Goal: Transaction & Acquisition: Purchase product/service

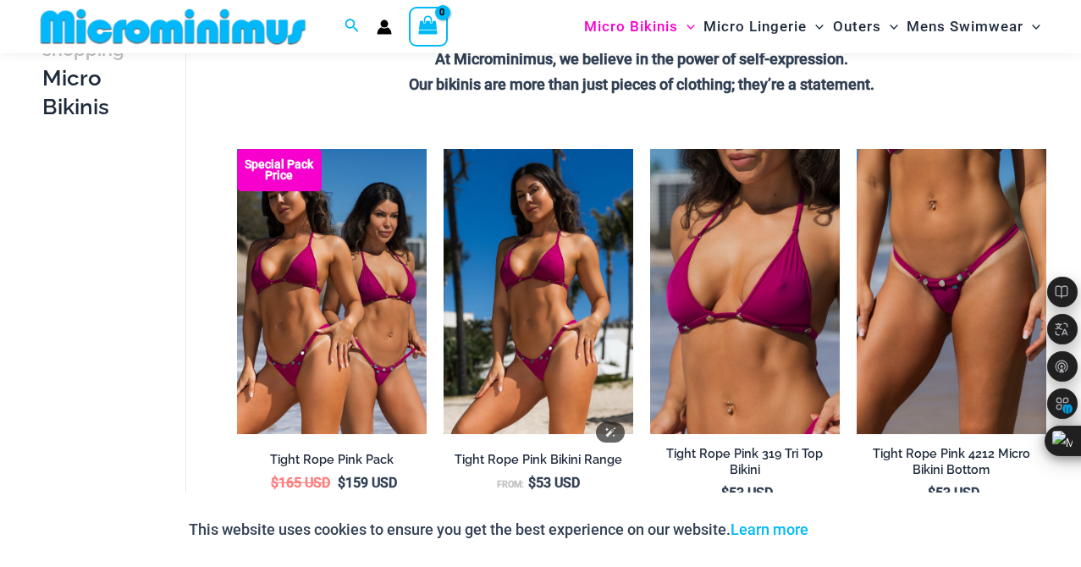
scroll to position [491, 0]
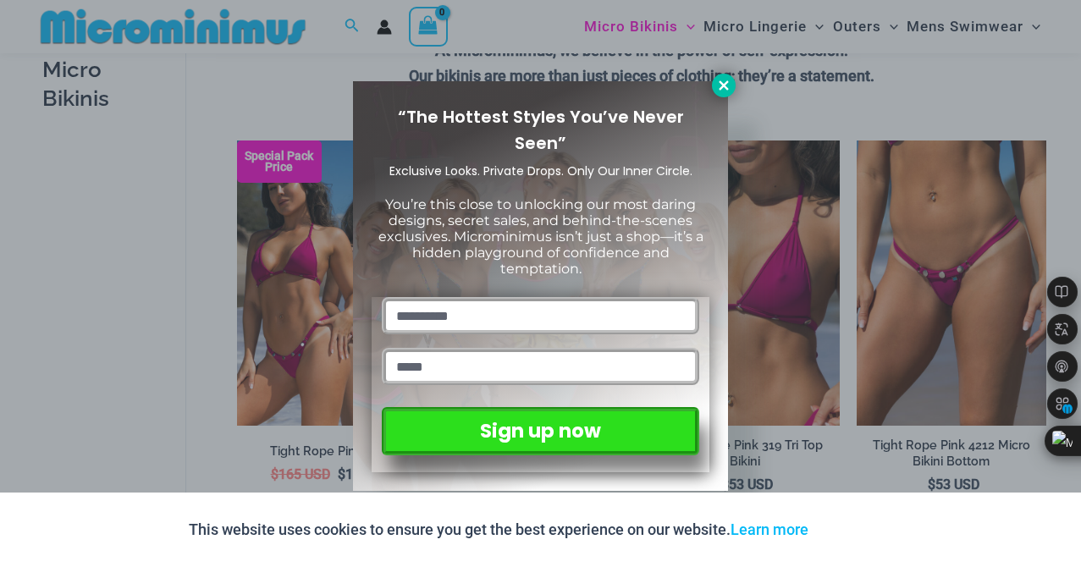
click at [721, 81] on icon at bounding box center [723, 84] width 9 height 9
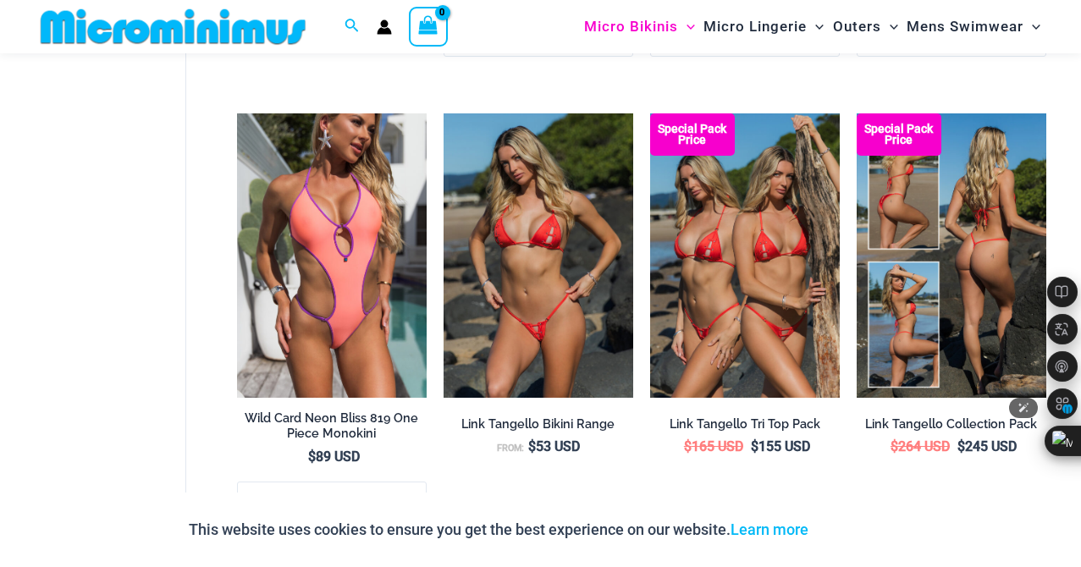
scroll to position [3727, 0]
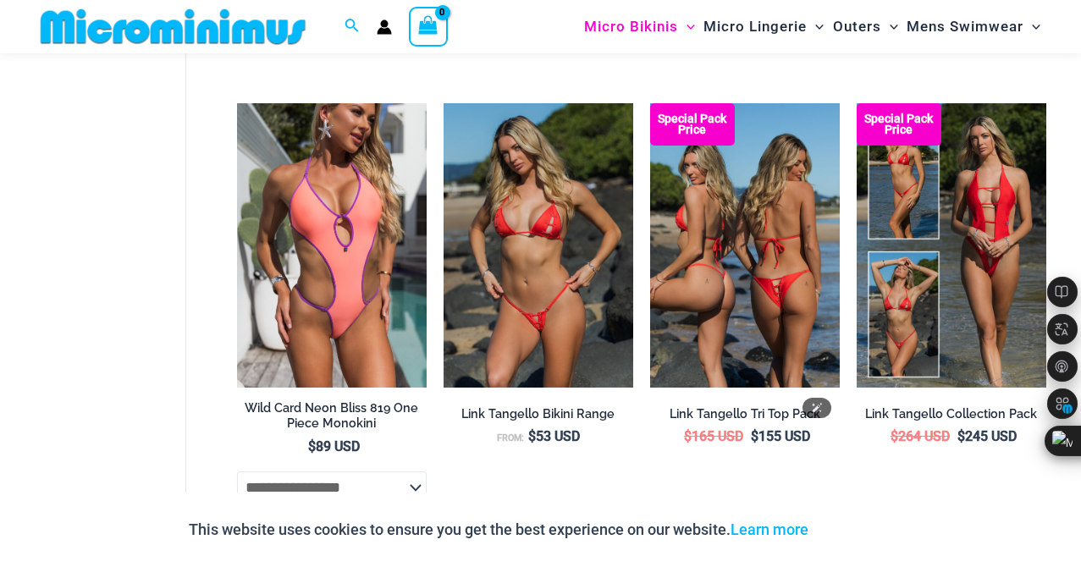
click at [759, 312] on img at bounding box center [745, 245] width 190 height 284
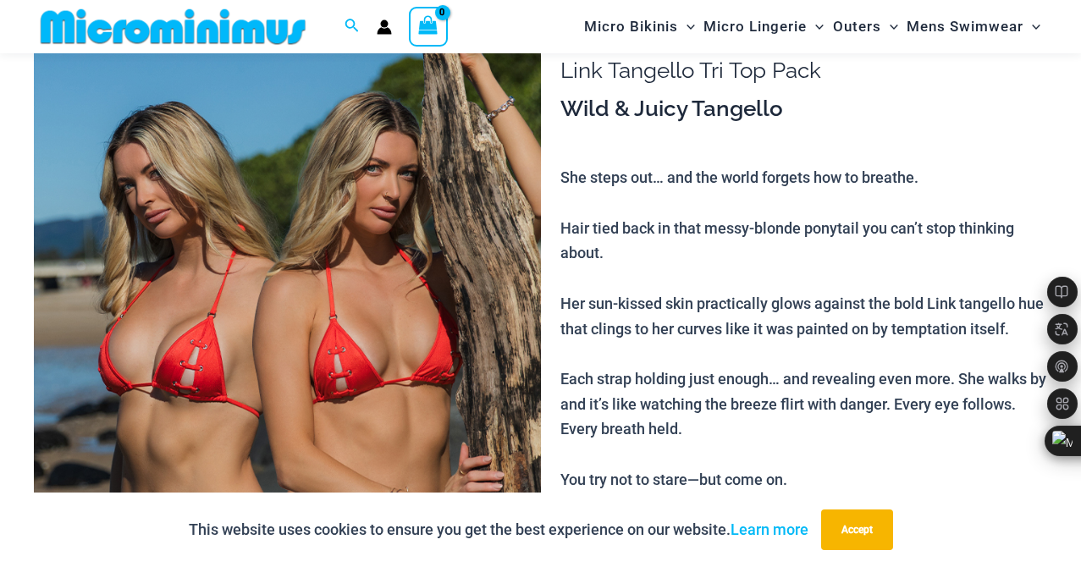
scroll to position [151, 0]
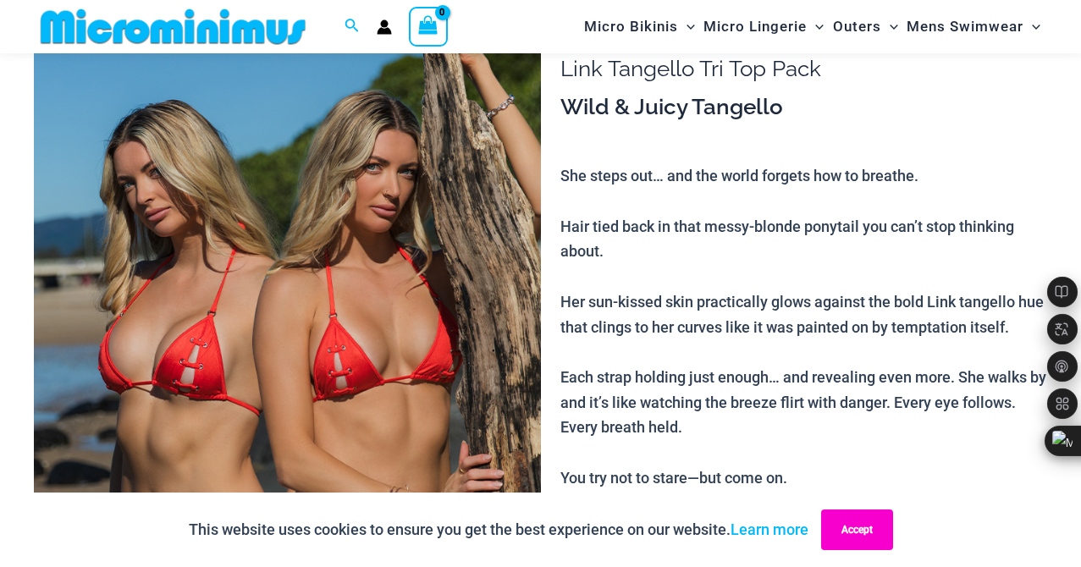
click at [868, 533] on button "Accept" at bounding box center [857, 530] width 72 height 41
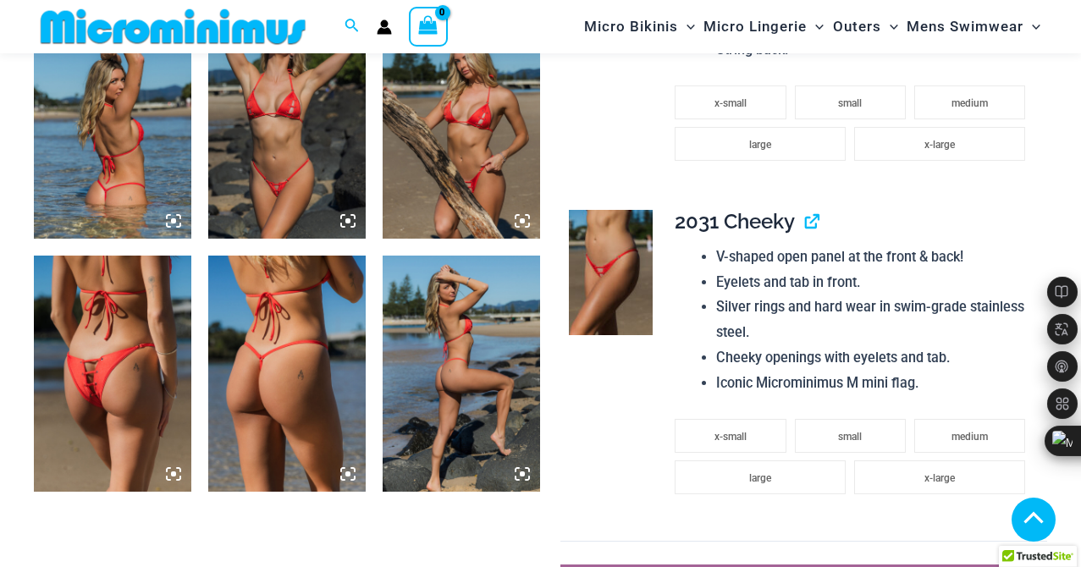
scroll to position [1428, 0]
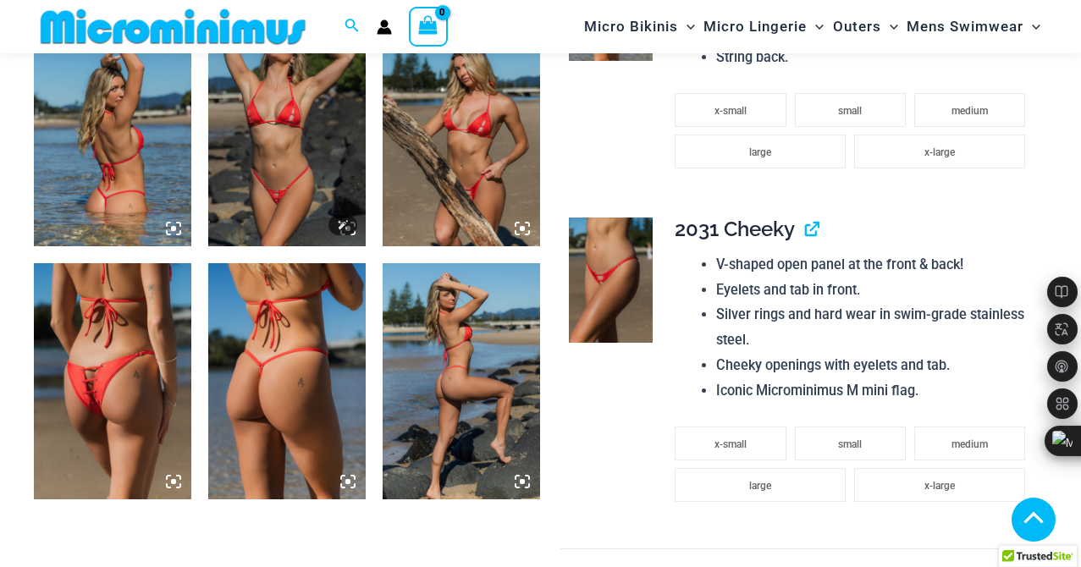
click at [279, 174] on img at bounding box center [286, 128] width 157 height 236
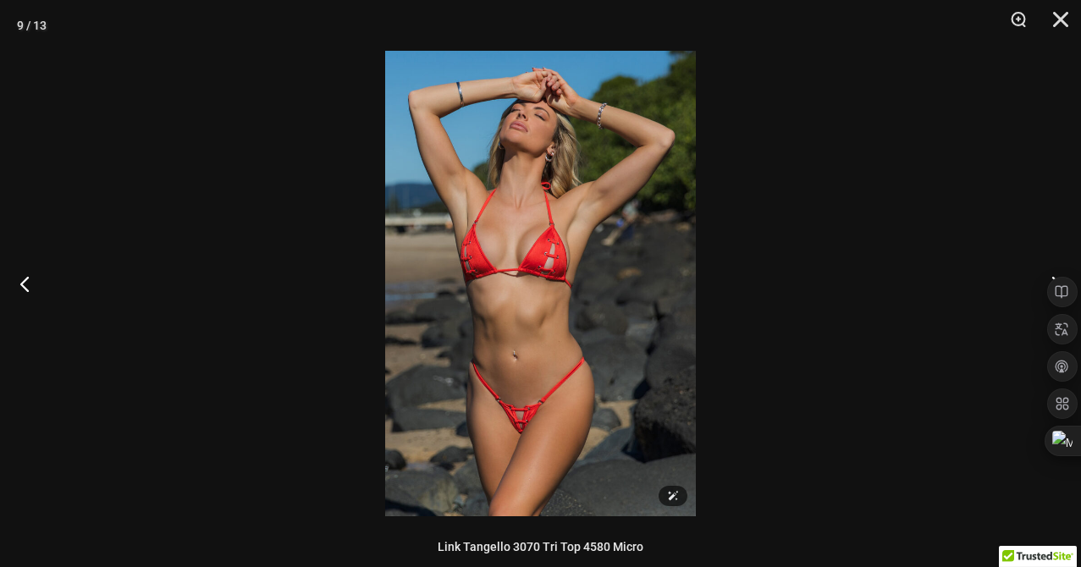
click at [463, 378] on img at bounding box center [540, 284] width 311 height 466
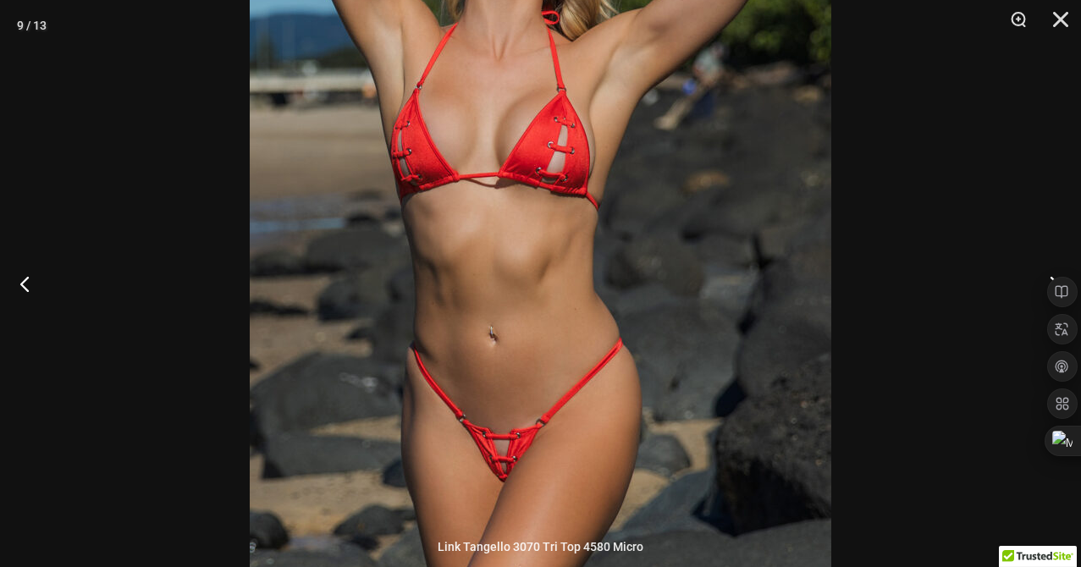
click at [1020, 272] on button "Next" at bounding box center [1049, 283] width 63 height 85
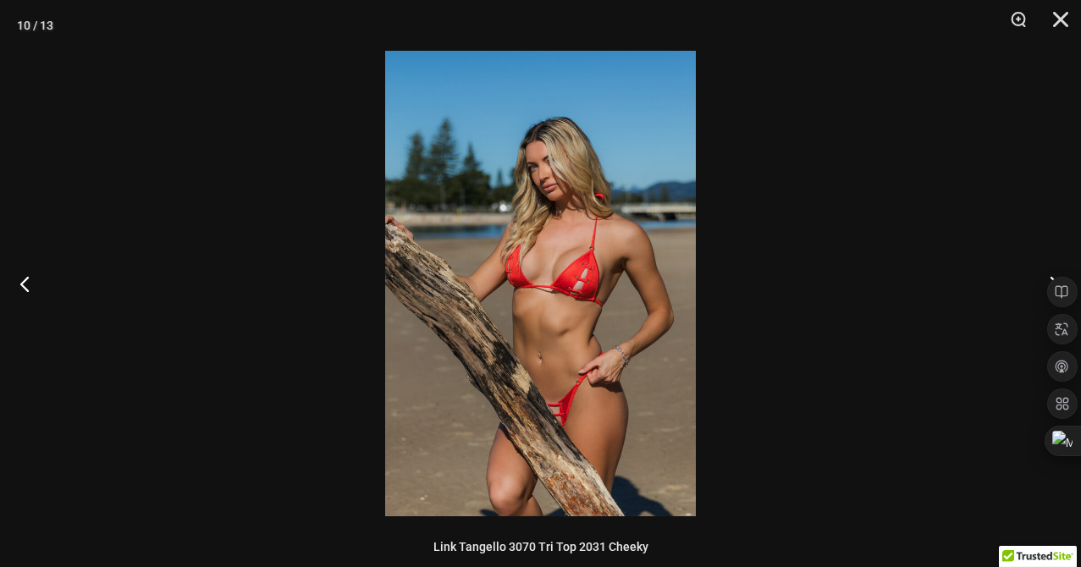
click at [1020, 271] on button "Next" at bounding box center [1049, 283] width 63 height 85
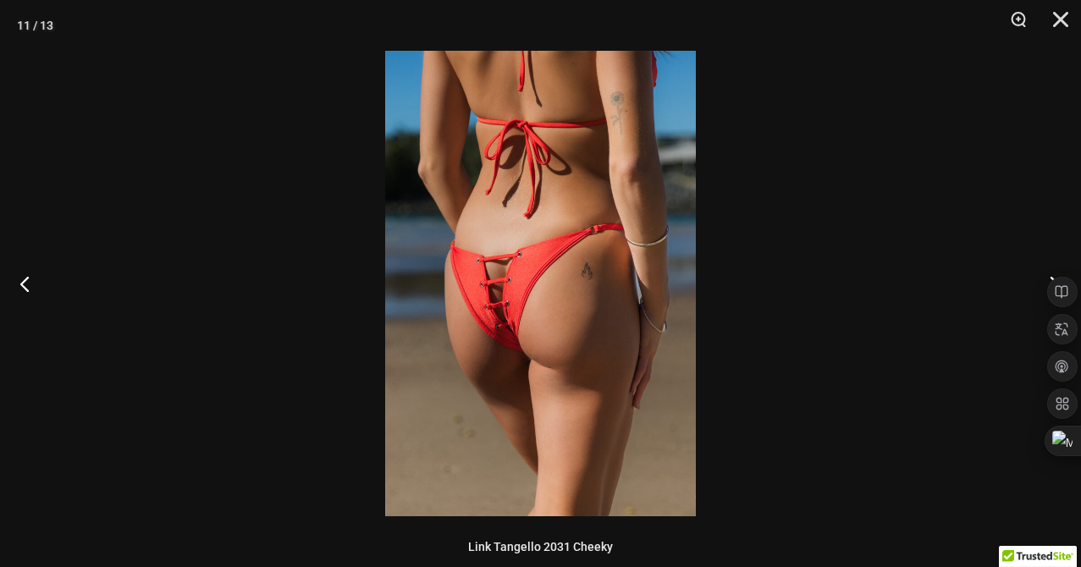
click at [1020, 271] on button "Next" at bounding box center [1049, 283] width 63 height 85
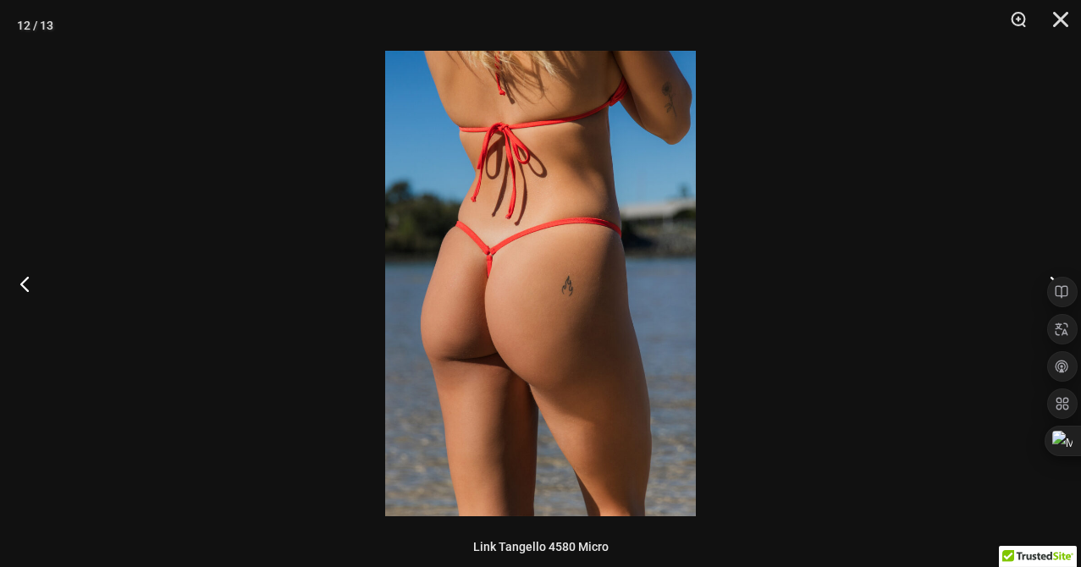
click at [1020, 271] on button "Next" at bounding box center [1049, 283] width 63 height 85
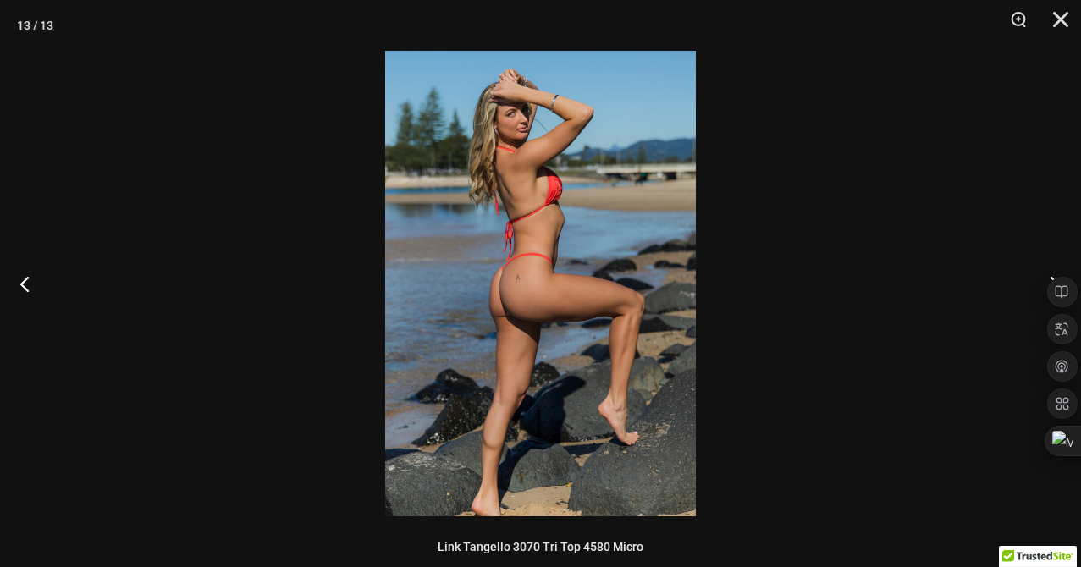
click at [1020, 271] on button "Next" at bounding box center [1049, 283] width 63 height 85
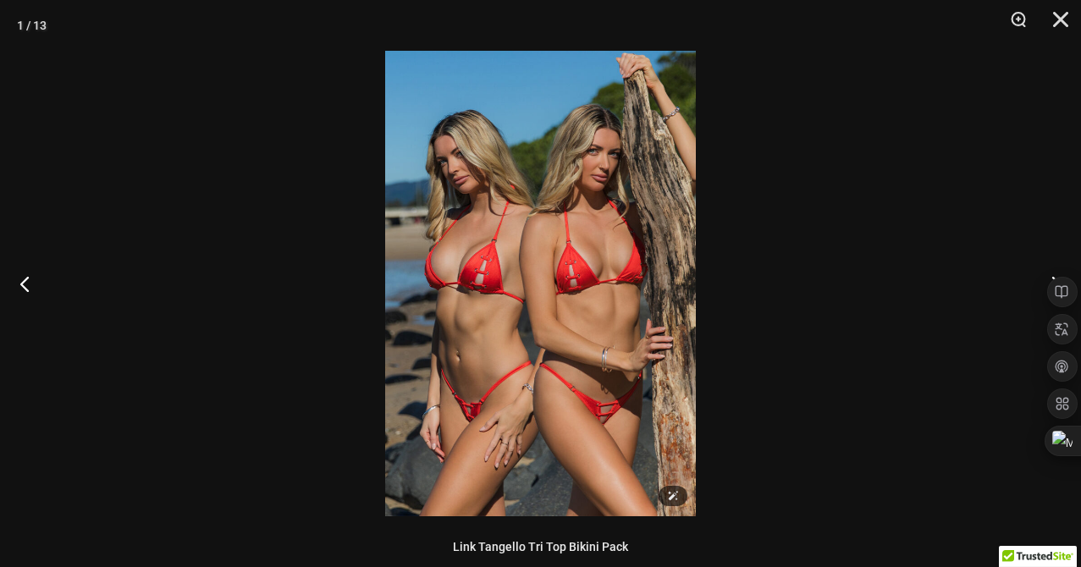
click at [571, 353] on img at bounding box center [540, 284] width 311 height 466
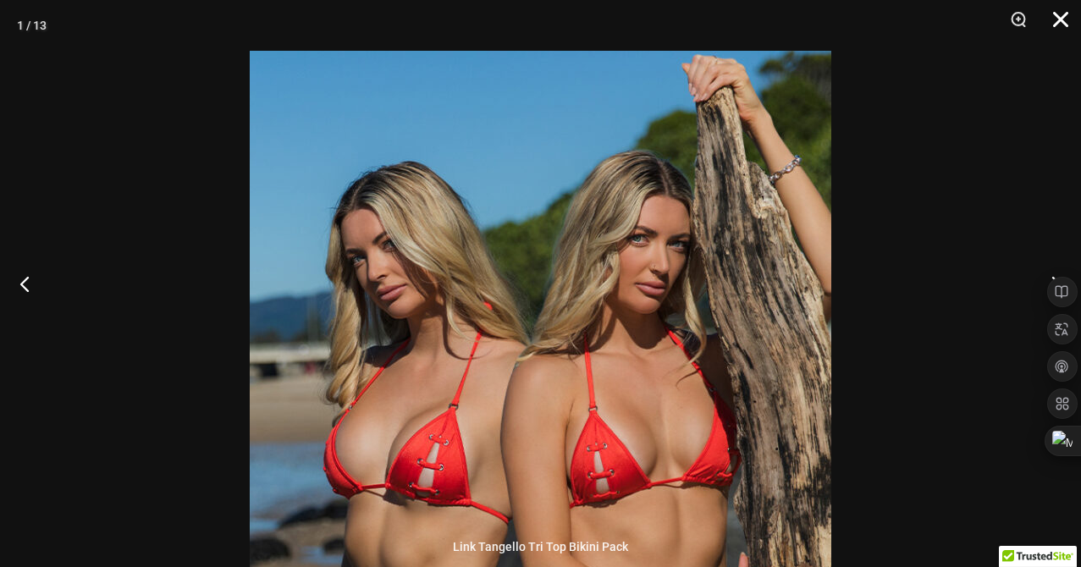
click at [1063, 11] on button "Close" at bounding box center [1055, 25] width 42 height 51
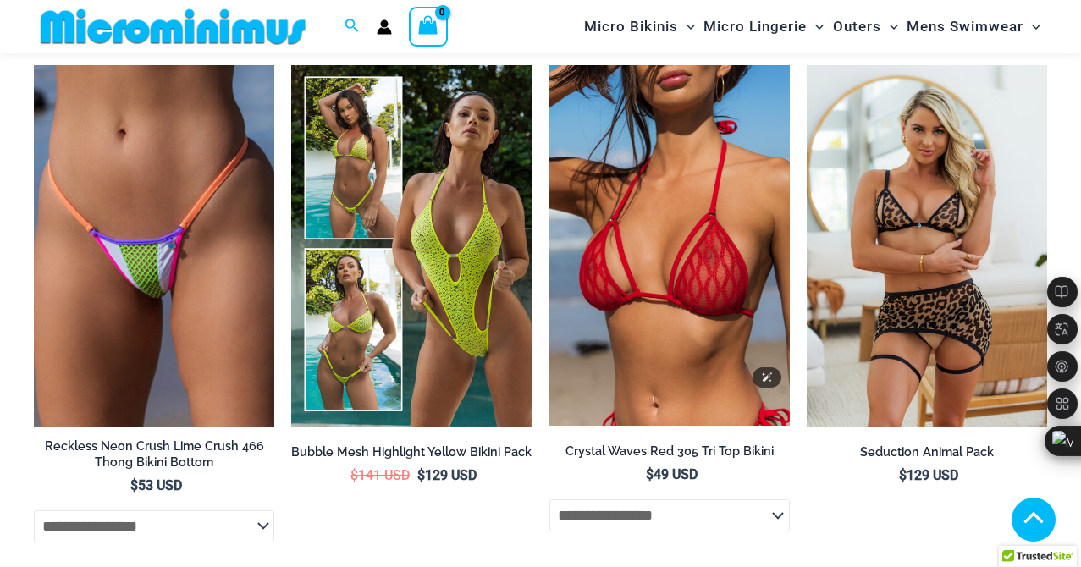
scroll to position [3480, 0]
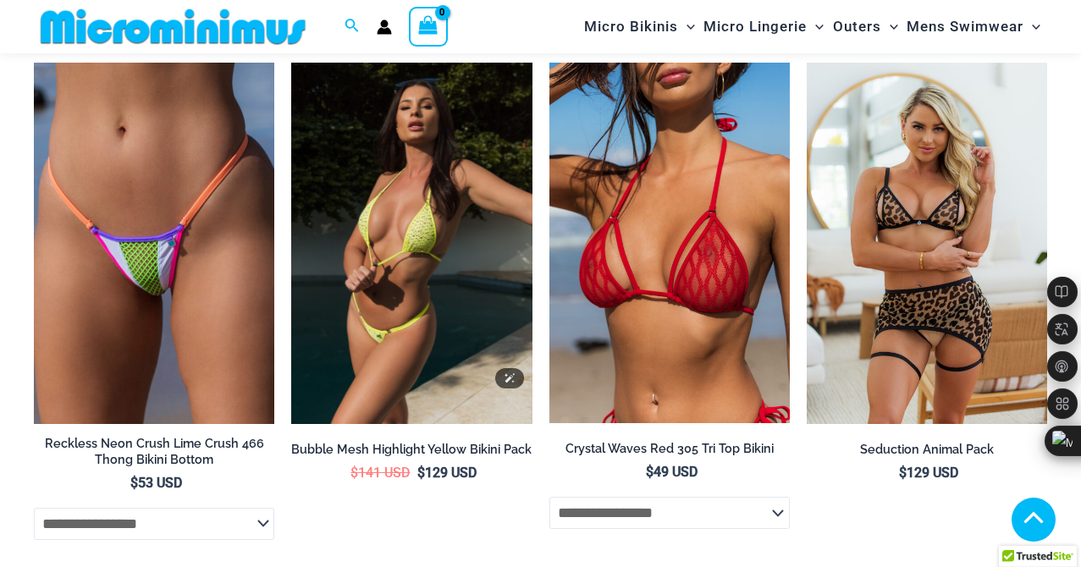
click at [388, 214] on img at bounding box center [411, 243] width 240 height 361
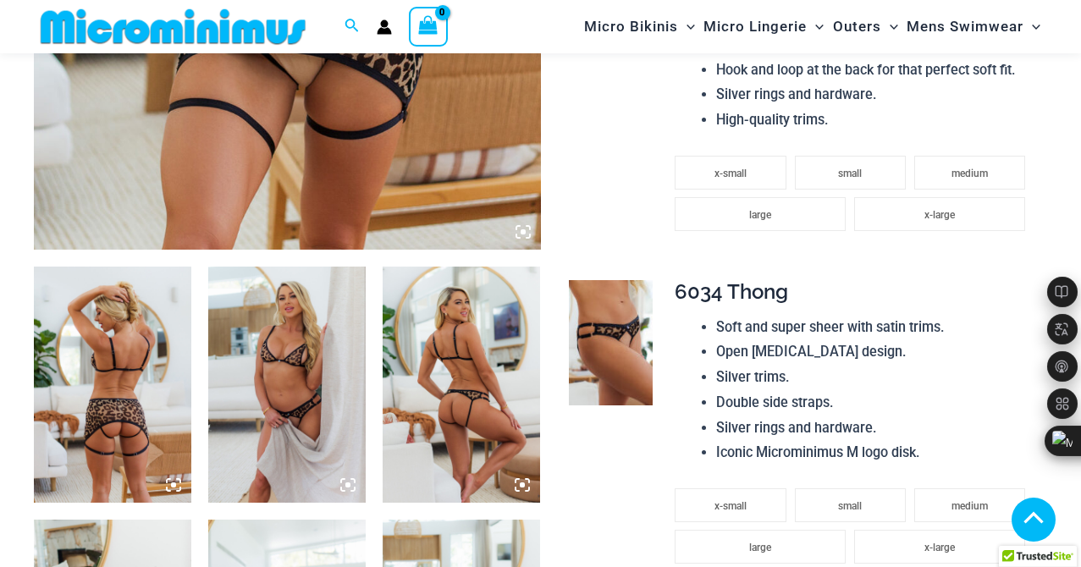
scroll to position [686, 0]
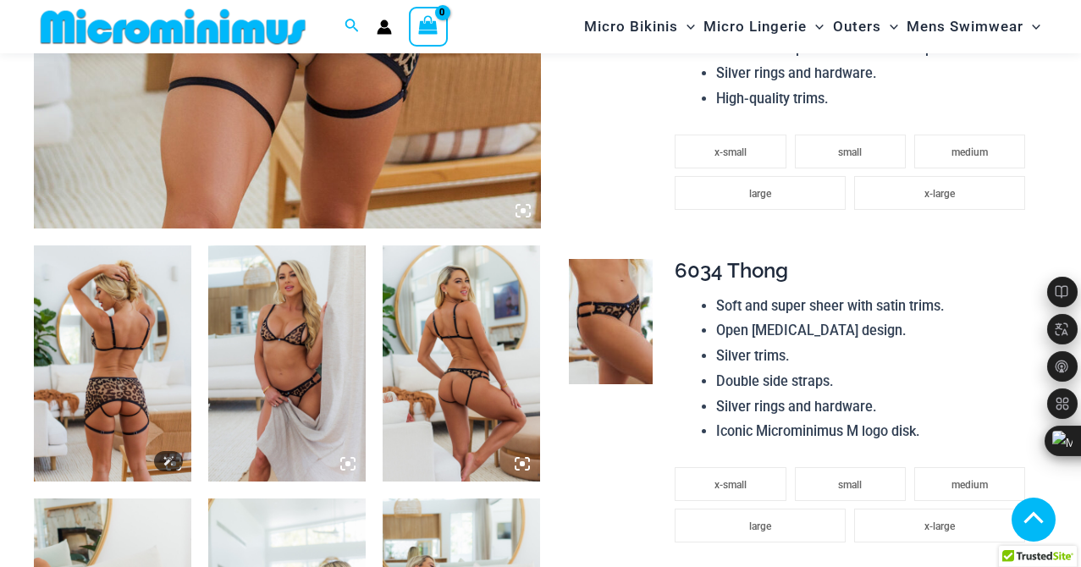
click at [116, 366] on img at bounding box center [112, 364] width 157 height 236
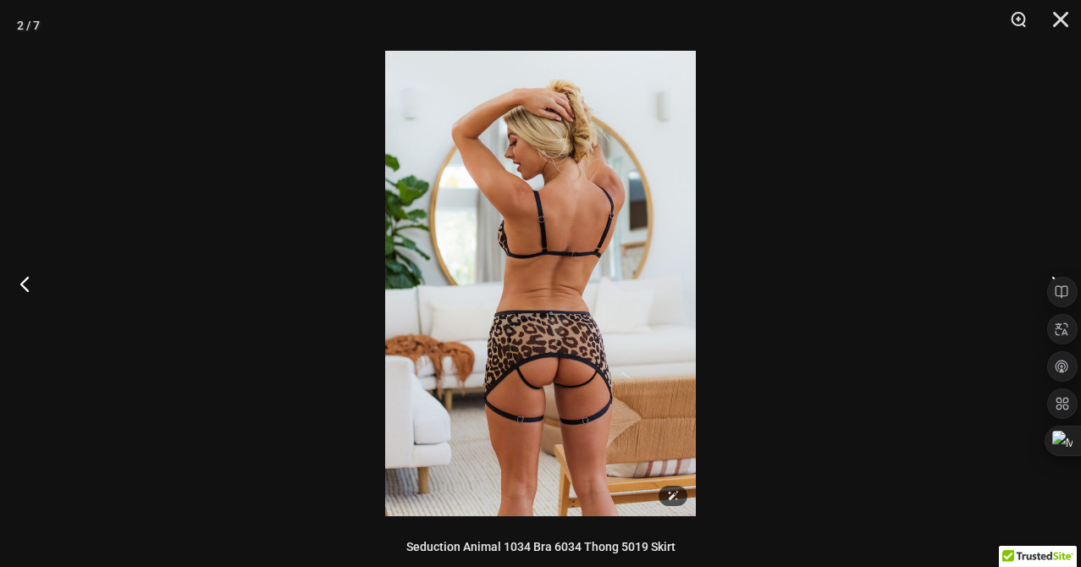
click at [538, 357] on img at bounding box center [540, 284] width 311 height 466
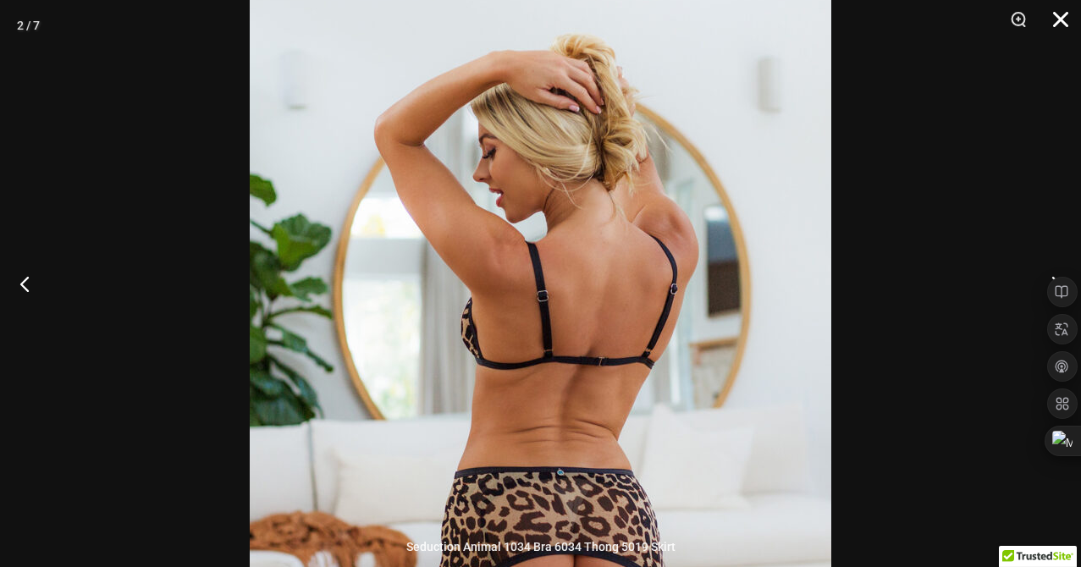
click at [1063, 21] on button "Close" at bounding box center [1055, 25] width 42 height 51
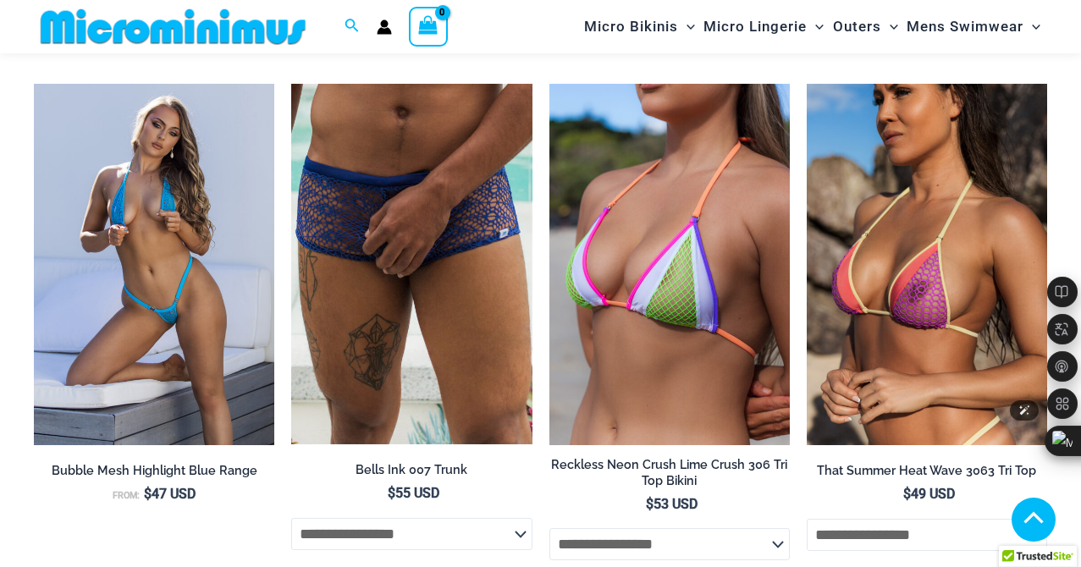
scroll to position [4921, 0]
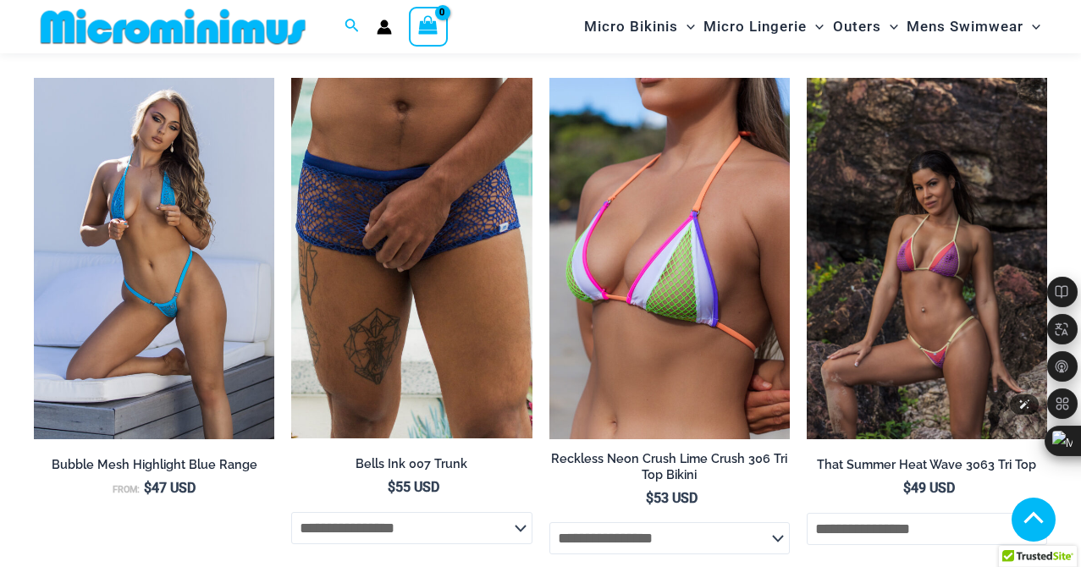
click at [950, 224] on img at bounding box center [927, 258] width 240 height 361
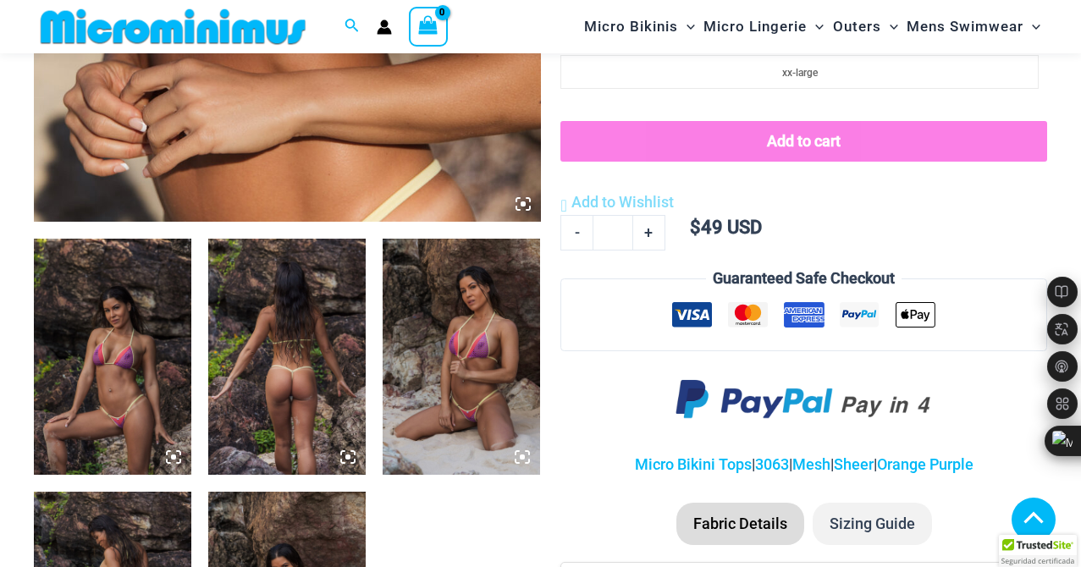
scroll to position [695, 0]
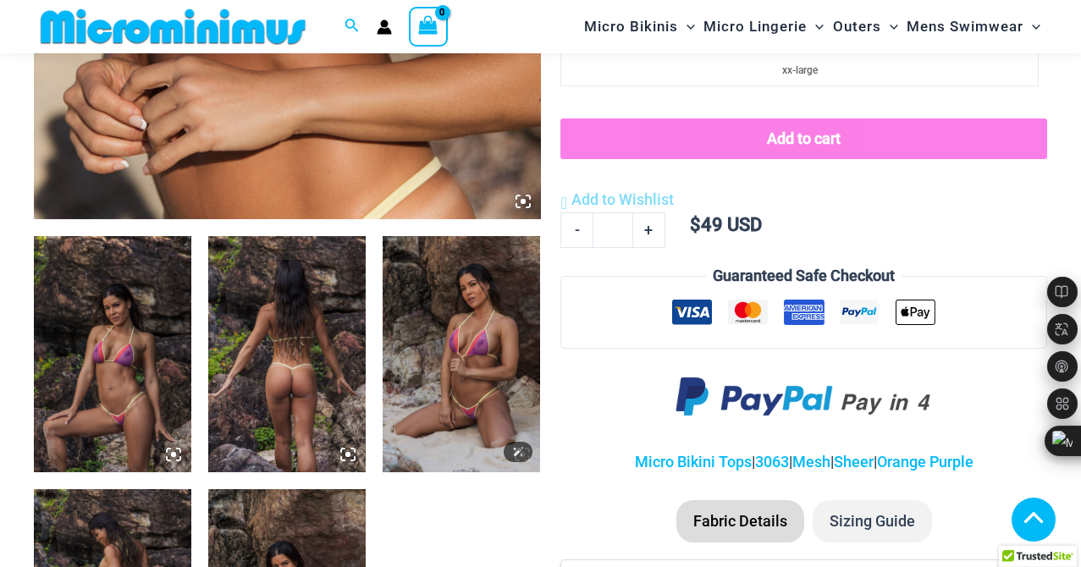
click at [482, 411] on img at bounding box center [461, 354] width 157 height 236
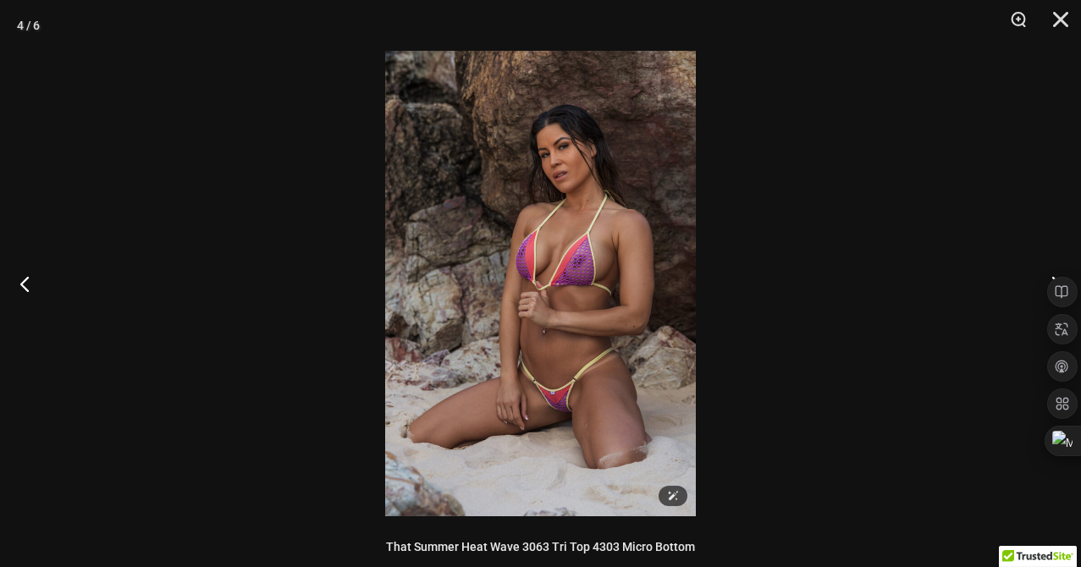
click at [552, 379] on img at bounding box center [540, 284] width 311 height 466
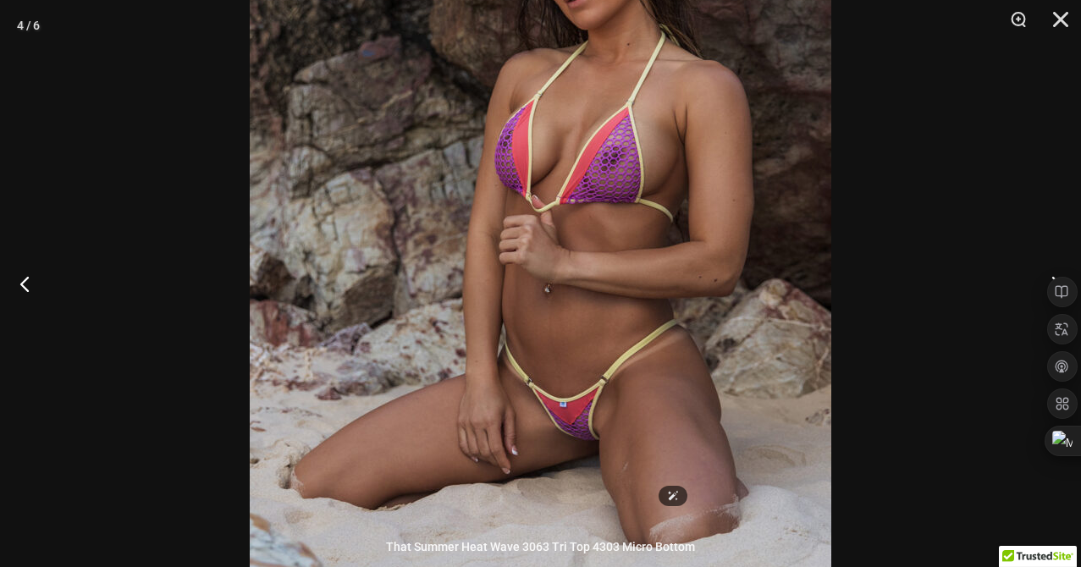
click at [552, 379] on img at bounding box center [541, 200] width 582 height 872
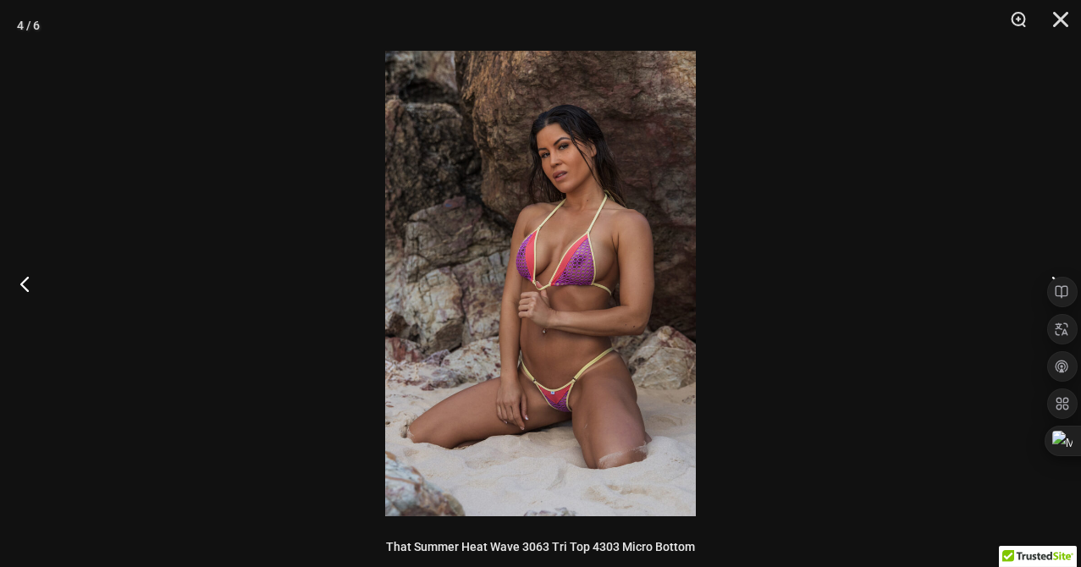
click at [964, 308] on div at bounding box center [540, 283] width 1081 height 567
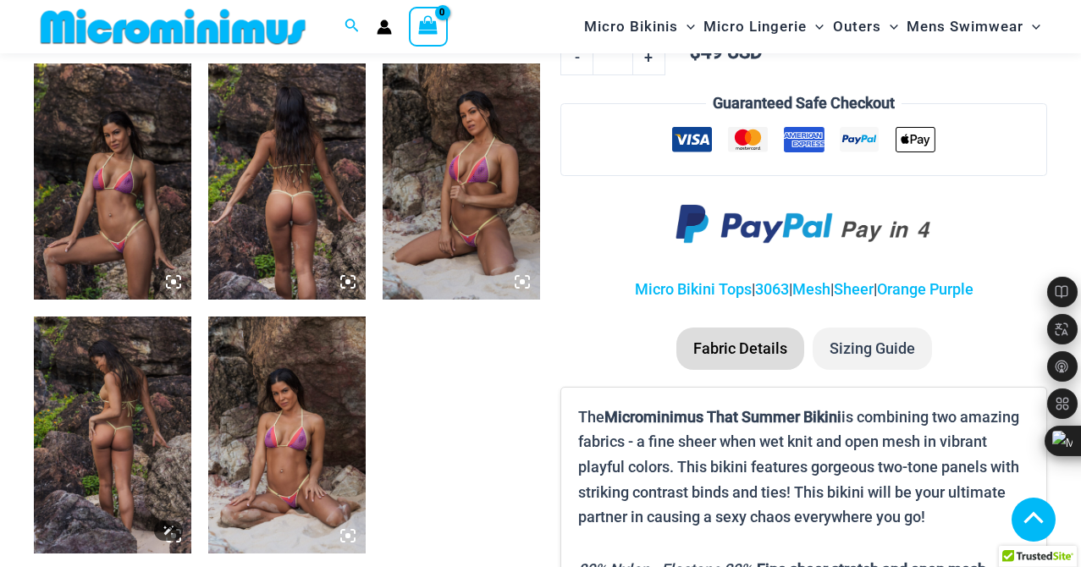
scroll to position [870, 0]
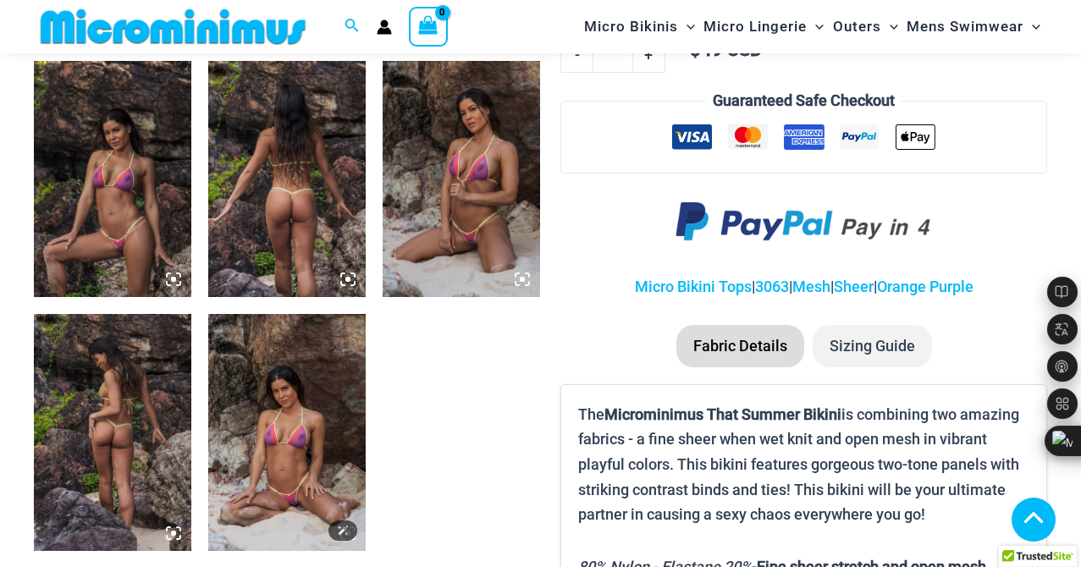
click at [278, 449] on img at bounding box center [286, 432] width 157 height 236
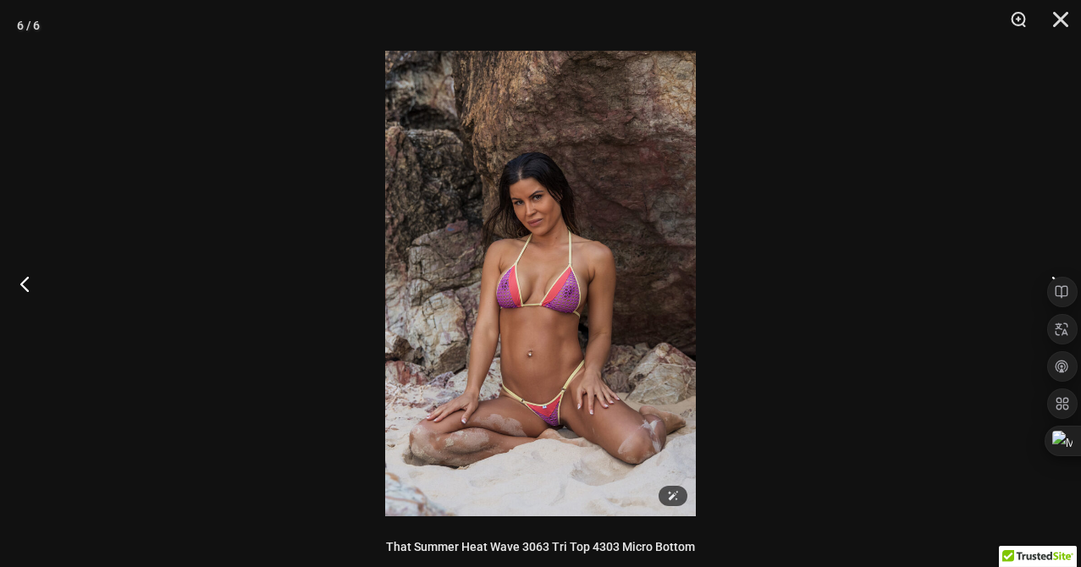
click at [516, 407] on img at bounding box center [540, 284] width 311 height 466
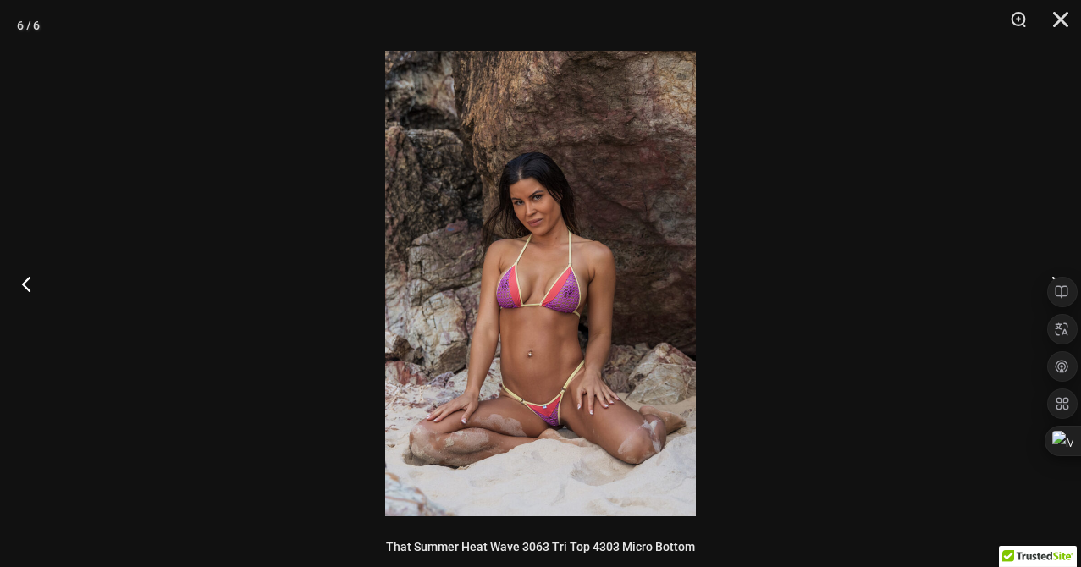
click at [25, 284] on button "Previous" at bounding box center [31, 283] width 63 height 85
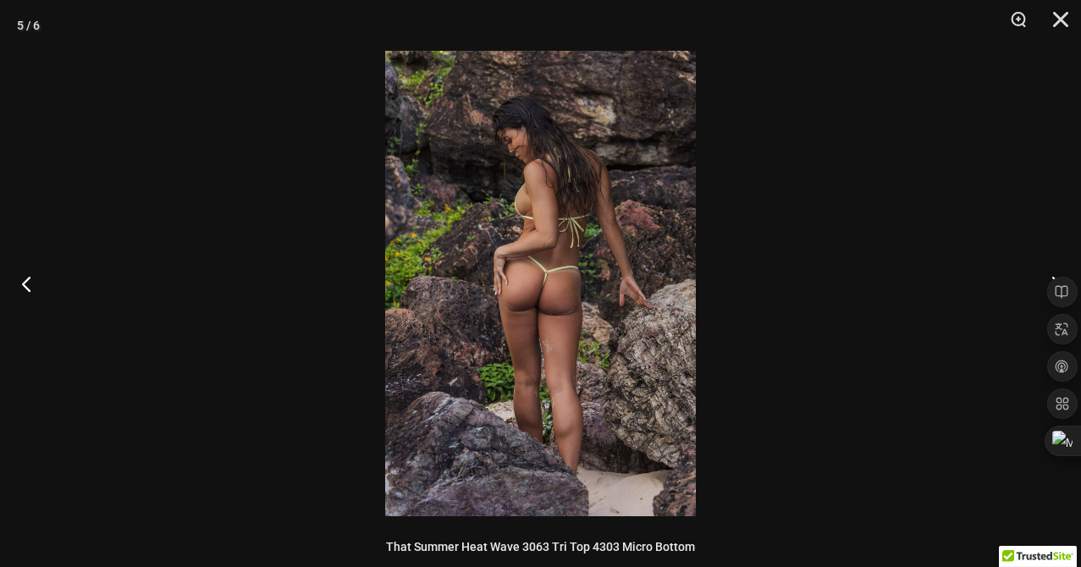
click at [25, 284] on button "Previous" at bounding box center [31, 283] width 63 height 85
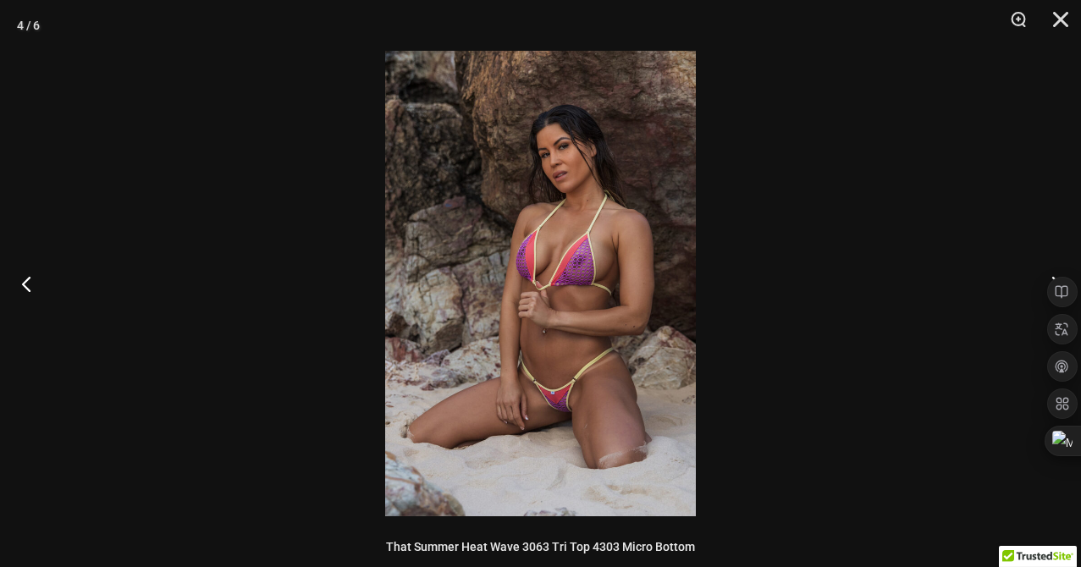
click at [25, 284] on button "Previous" at bounding box center [31, 283] width 63 height 85
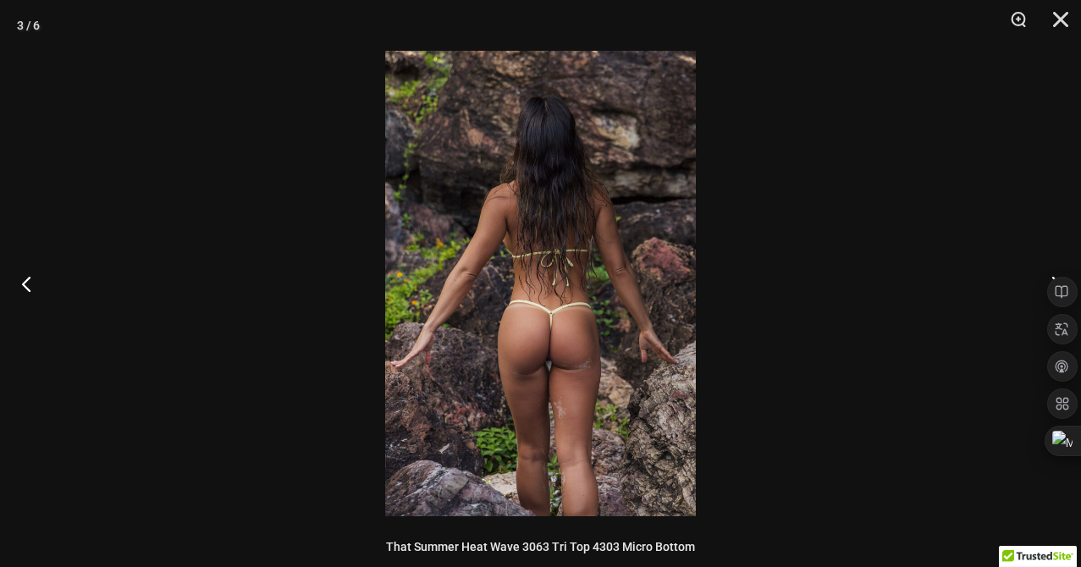
click at [25, 284] on button "Previous" at bounding box center [31, 283] width 63 height 85
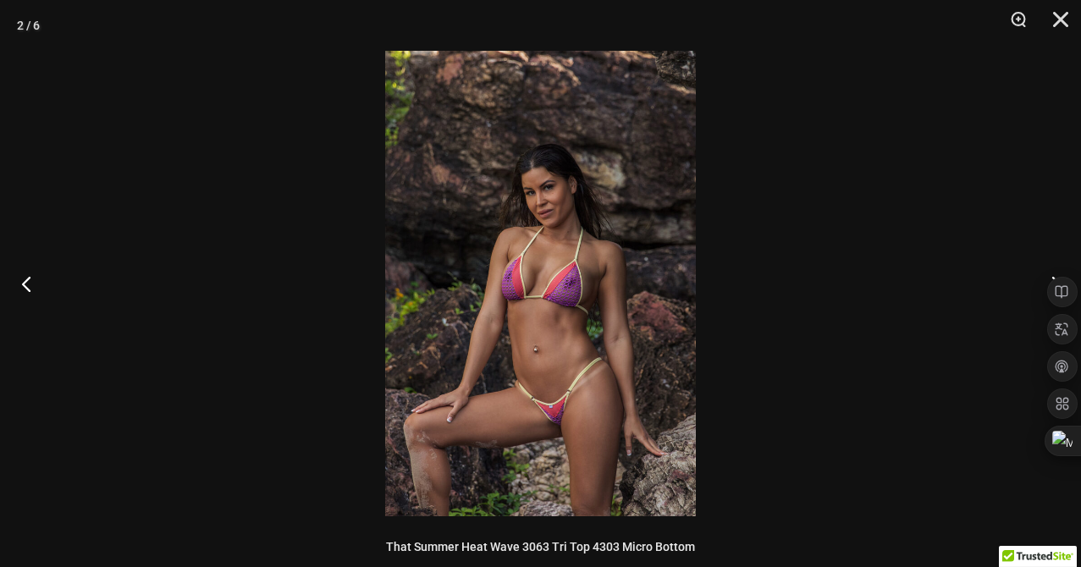
click at [25, 284] on button "Previous" at bounding box center [31, 283] width 63 height 85
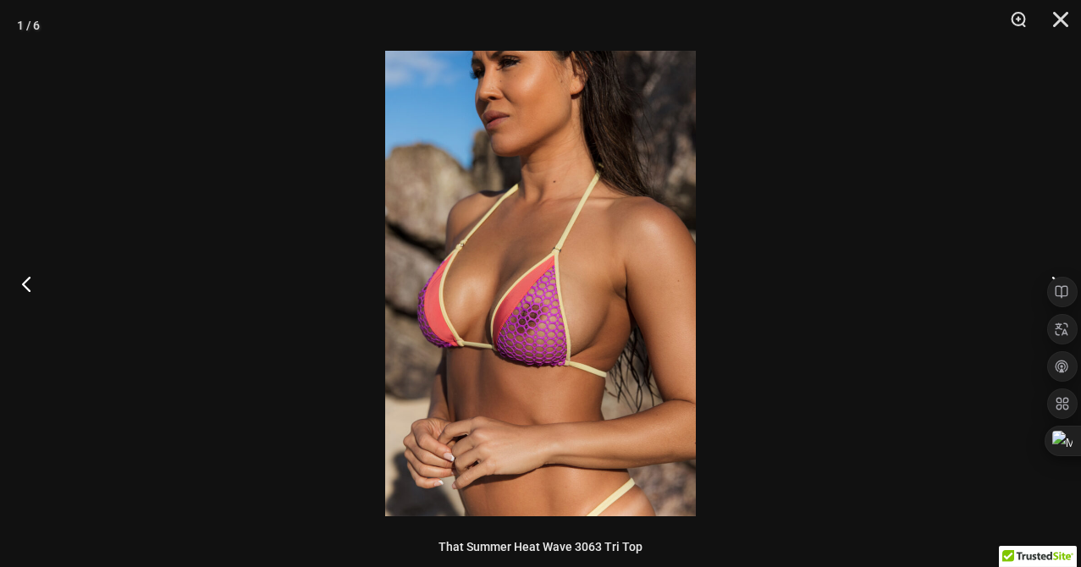
click at [25, 284] on button "Previous" at bounding box center [31, 283] width 63 height 85
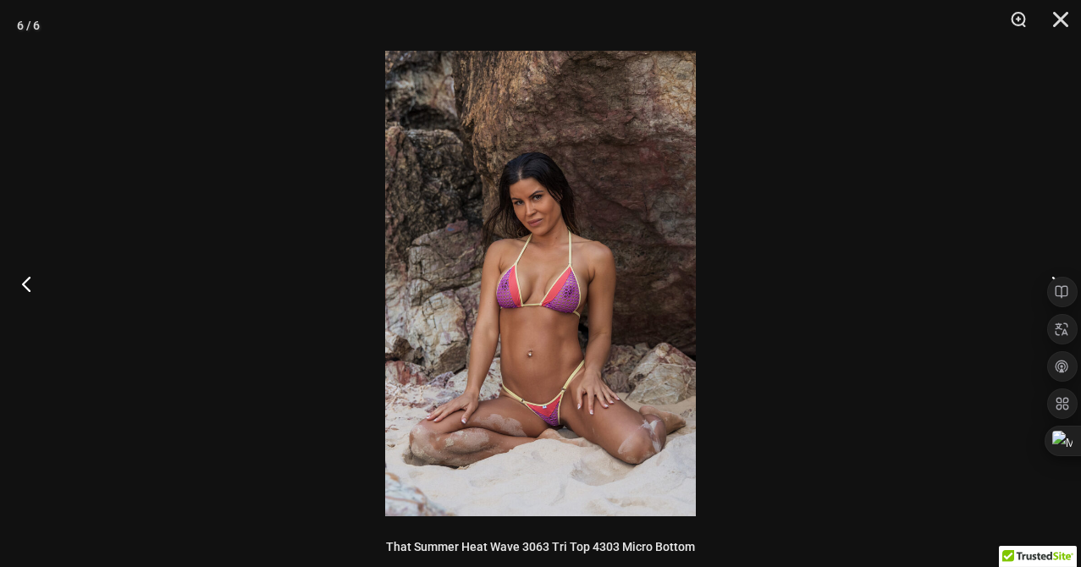
click at [25, 284] on button "Previous" at bounding box center [31, 283] width 63 height 85
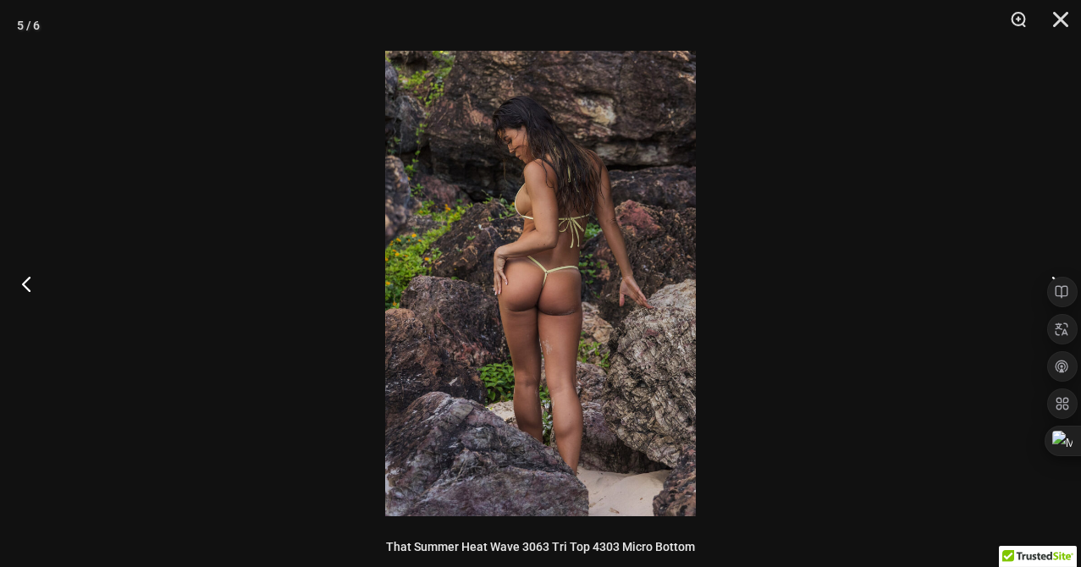
click at [25, 284] on button "Previous" at bounding box center [31, 283] width 63 height 85
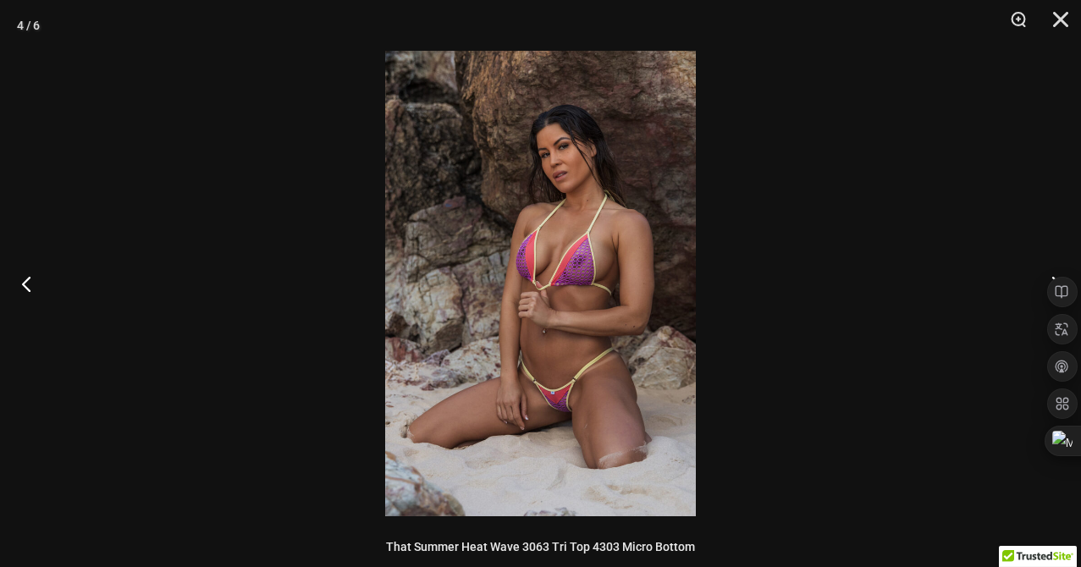
click at [25, 284] on button "Previous" at bounding box center [31, 283] width 63 height 85
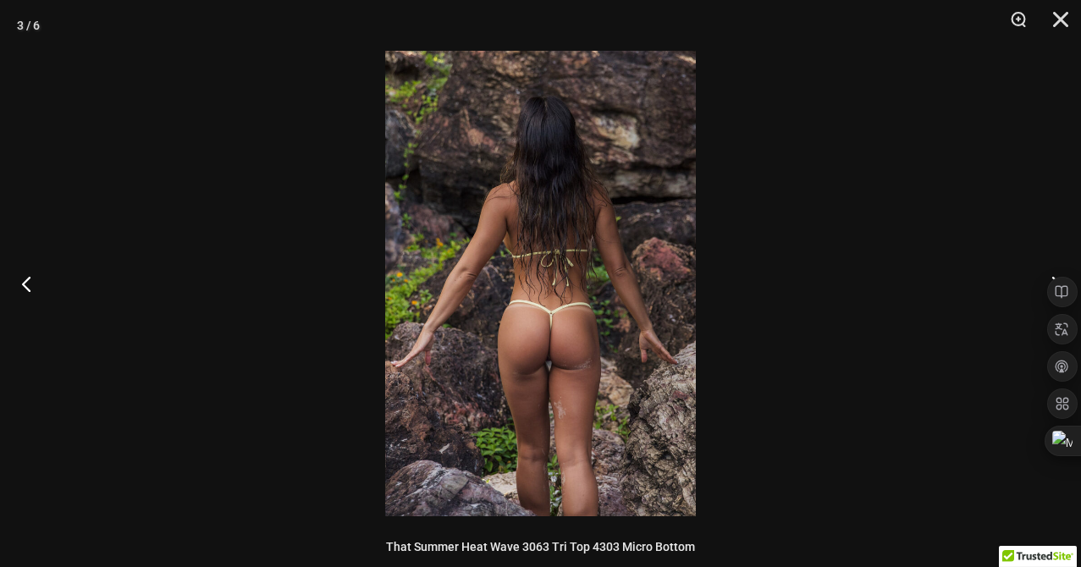
click at [25, 284] on button "Previous" at bounding box center [31, 283] width 63 height 85
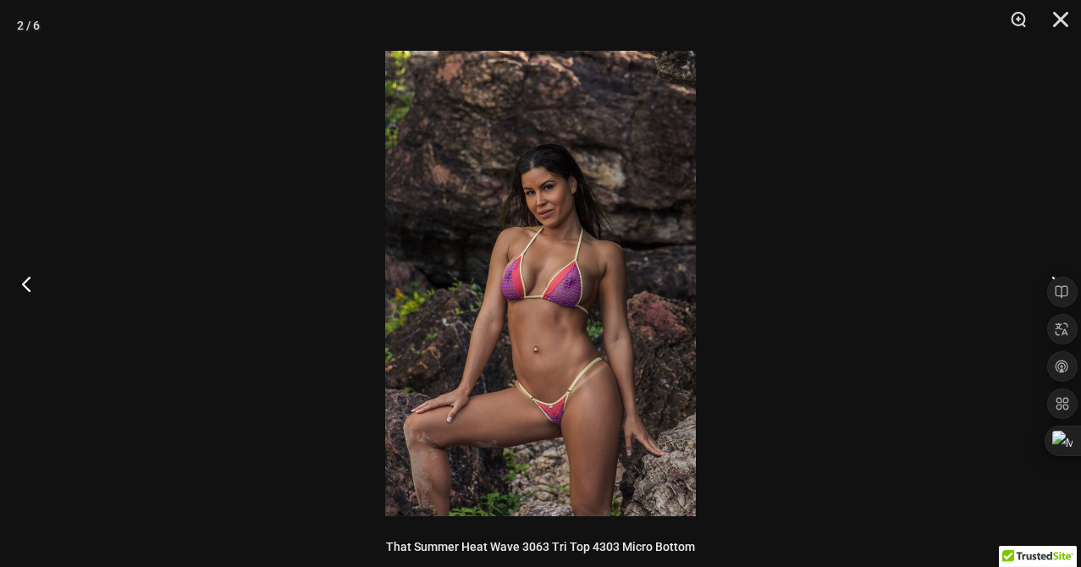
click at [25, 284] on button "Previous" at bounding box center [31, 283] width 63 height 85
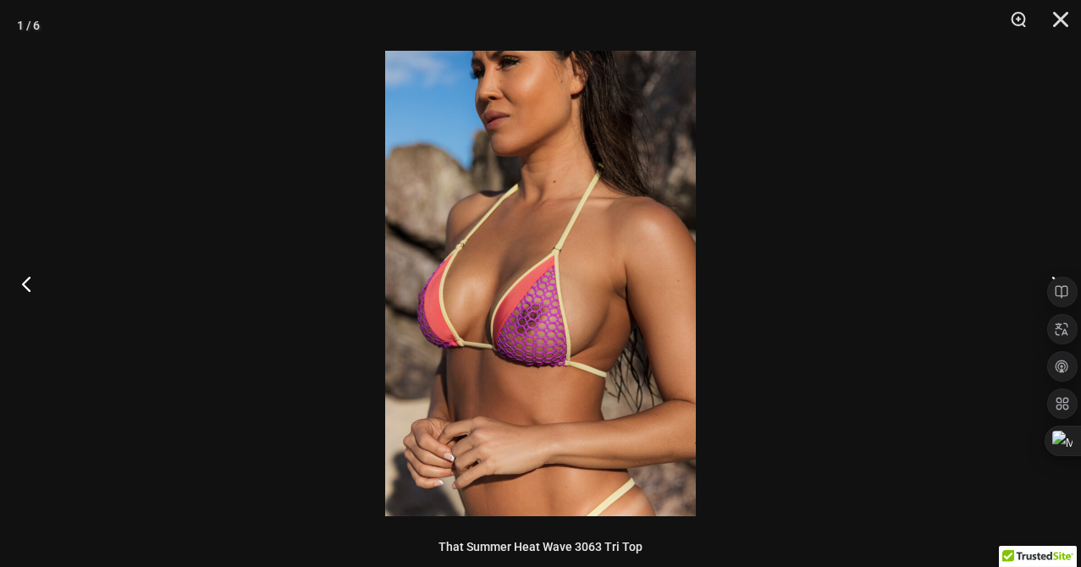
click at [25, 284] on button "Previous" at bounding box center [31, 283] width 63 height 85
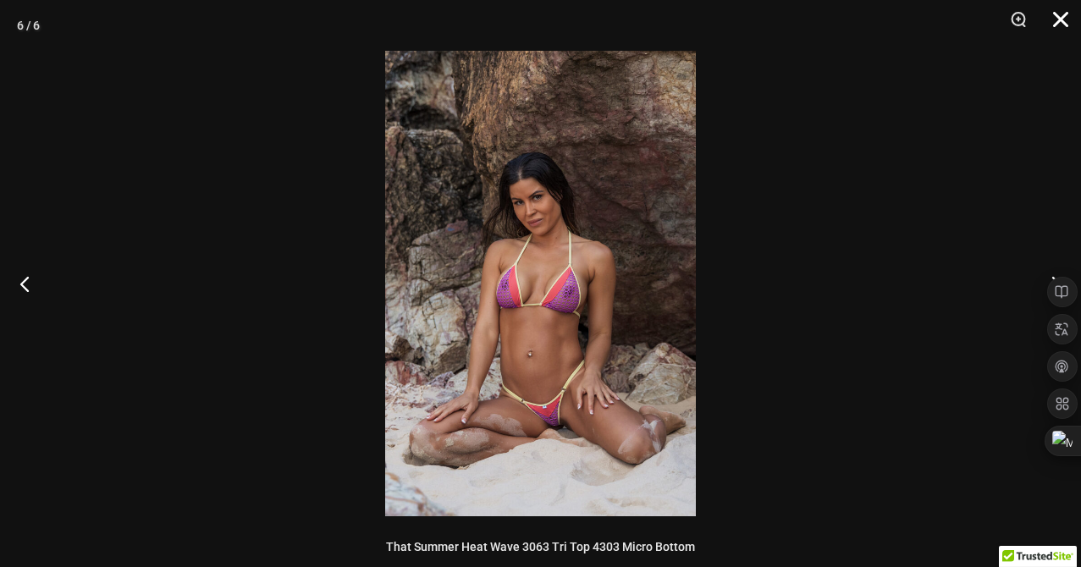
click at [1063, 23] on button "Close" at bounding box center [1055, 25] width 42 height 51
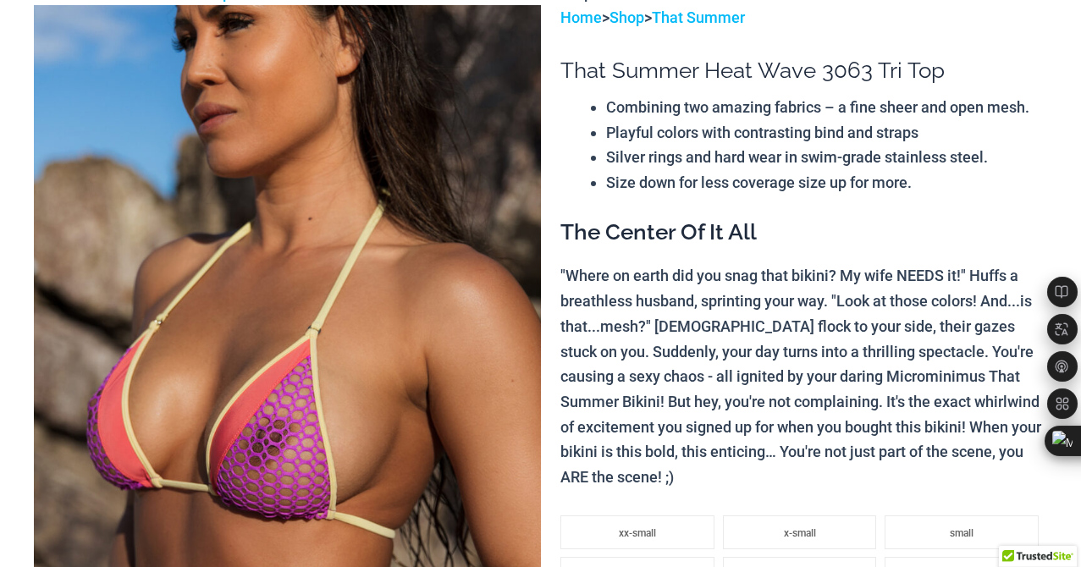
scroll to position [0, 0]
